Goal: Use online tool/utility

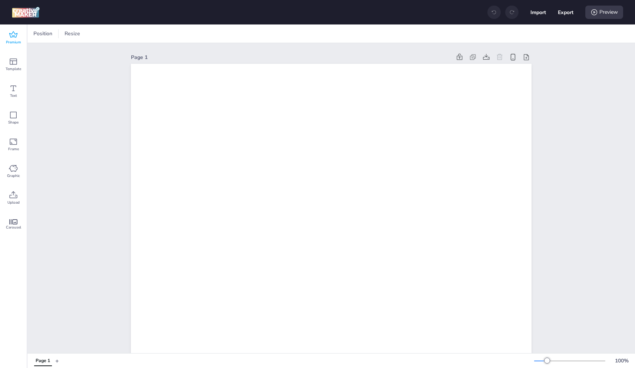
click at [14, 35] on icon at bounding box center [13, 34] width 9 height 9
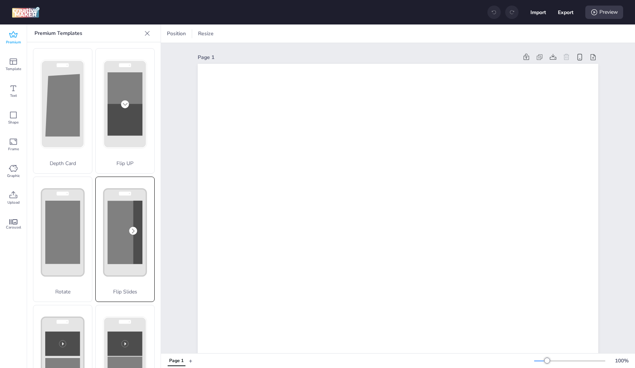
click at [124, 211] on rect at bounding box center [125, 232] width 35 height 63
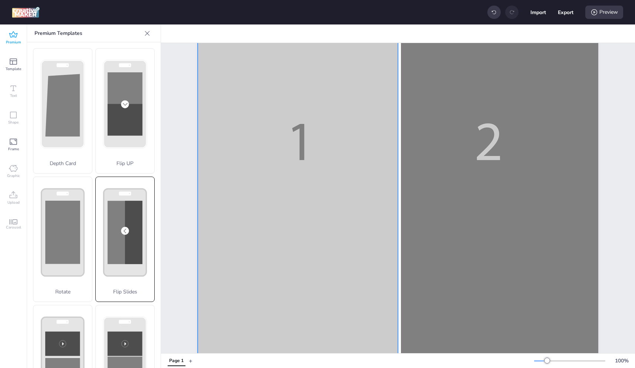
scroll to position [148, 0]
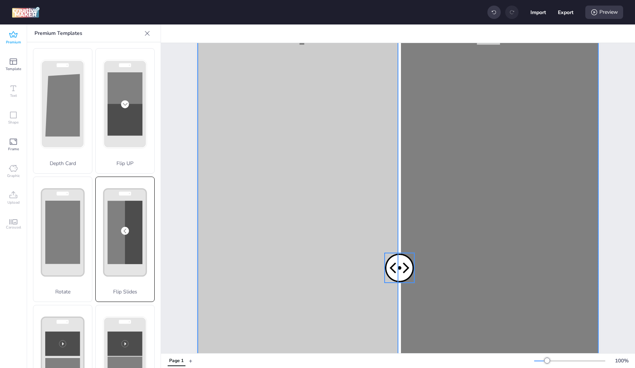
click at [391, 265] on div at bounding box center [400, 268] width 30 height 30
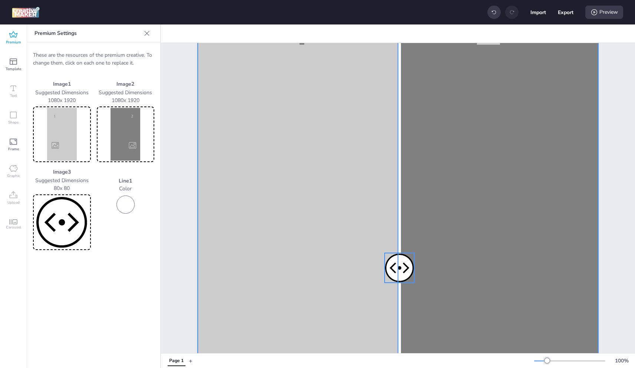
click at [391, 265] on div at bounding box center [400, 268] width 30 height 30
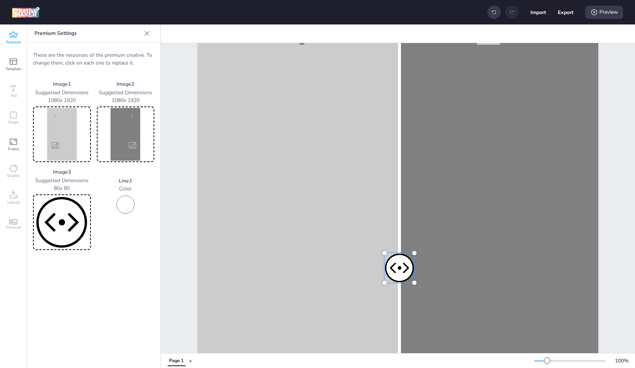
click at [66, 126] on img at bounding box center [61, 134] width 55 height 53
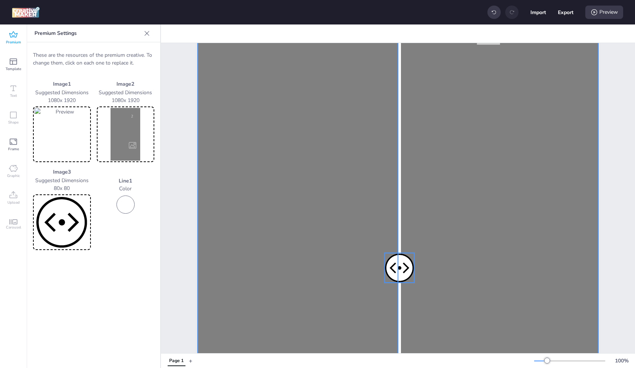
click at [125, 137] on img at bounding box center [125, 134] width 55 height 53
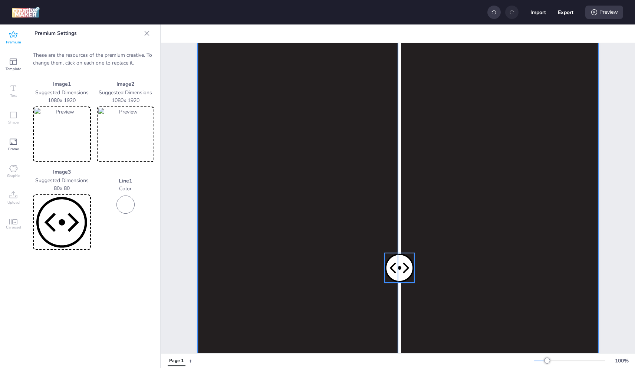
click at [66, 211] on img at bounding box center [61, 222] width 55 height 53
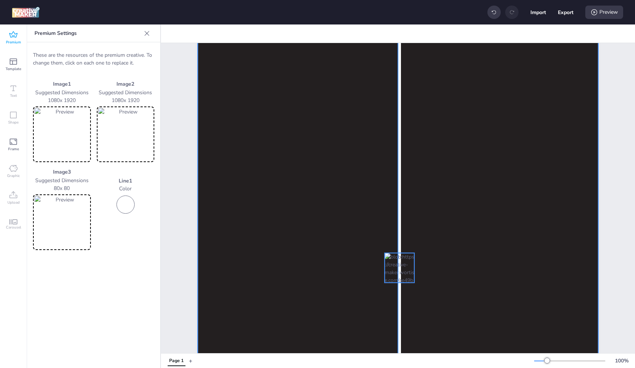
click at [481, 216] on div at bounding box center [398, 271] width 401 height 712
click at [57, 221] on img at bounding box center [61, 222] width 55 height 53
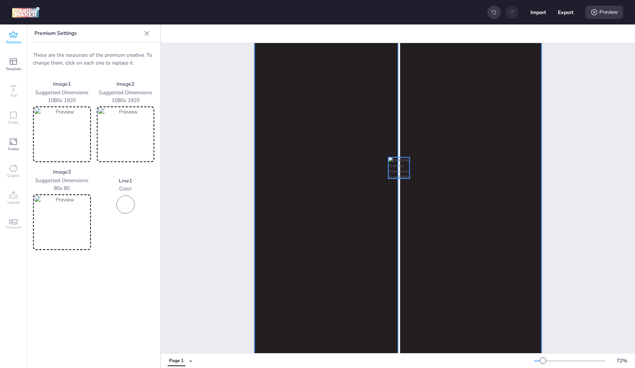
scroll to position [91, 0]
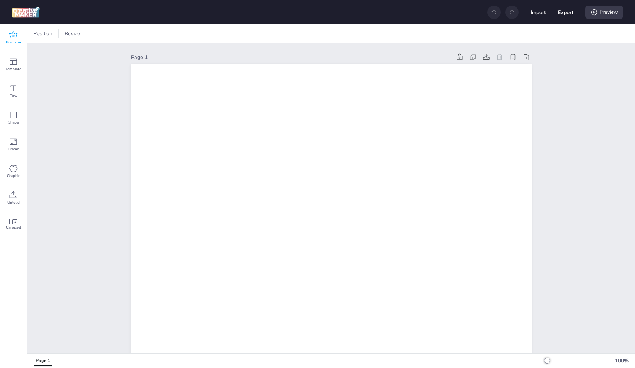
click at [14, 36] on icon at bounding box center [13, 34] width 9 height 9
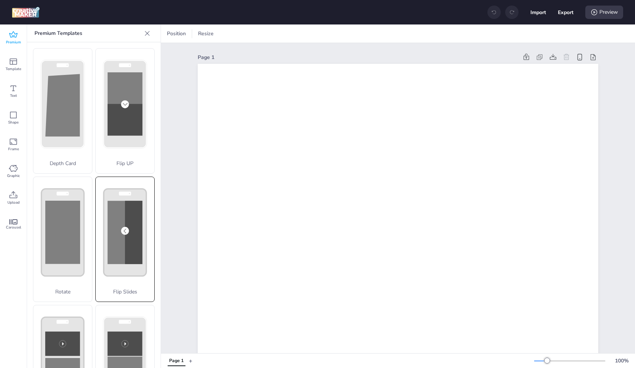
click at [124, 233] on div "Flip Slides" at bounding box center [124, 239] width 59 height 125
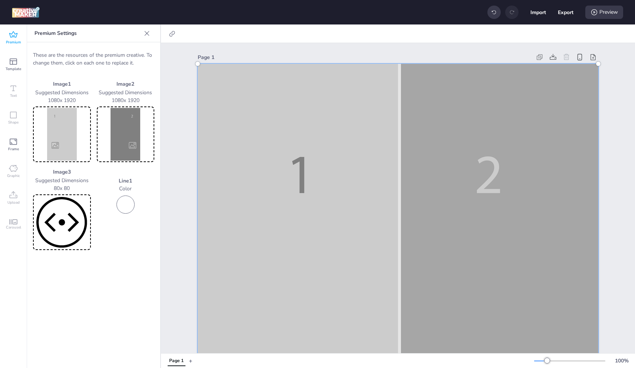
click at [62, 114] on img at bounding box center [61, 134] width 55 height 53
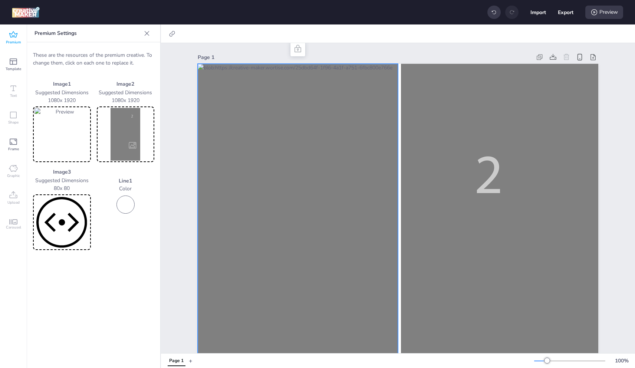
click at [131, 129] on img at bounding box center [125, 134] width 55 height 53
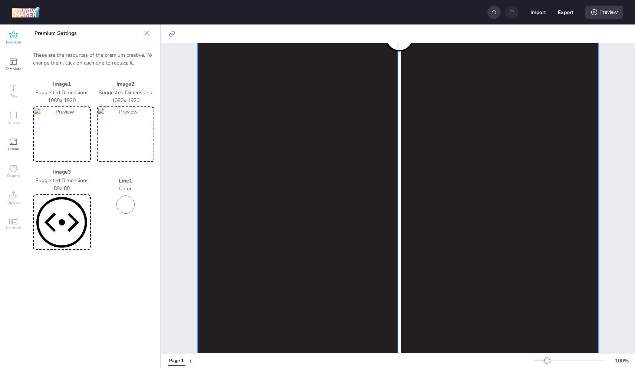
scroll to position [326, 0]
